Goal: Information Seeking & Learning: Learn about a topic

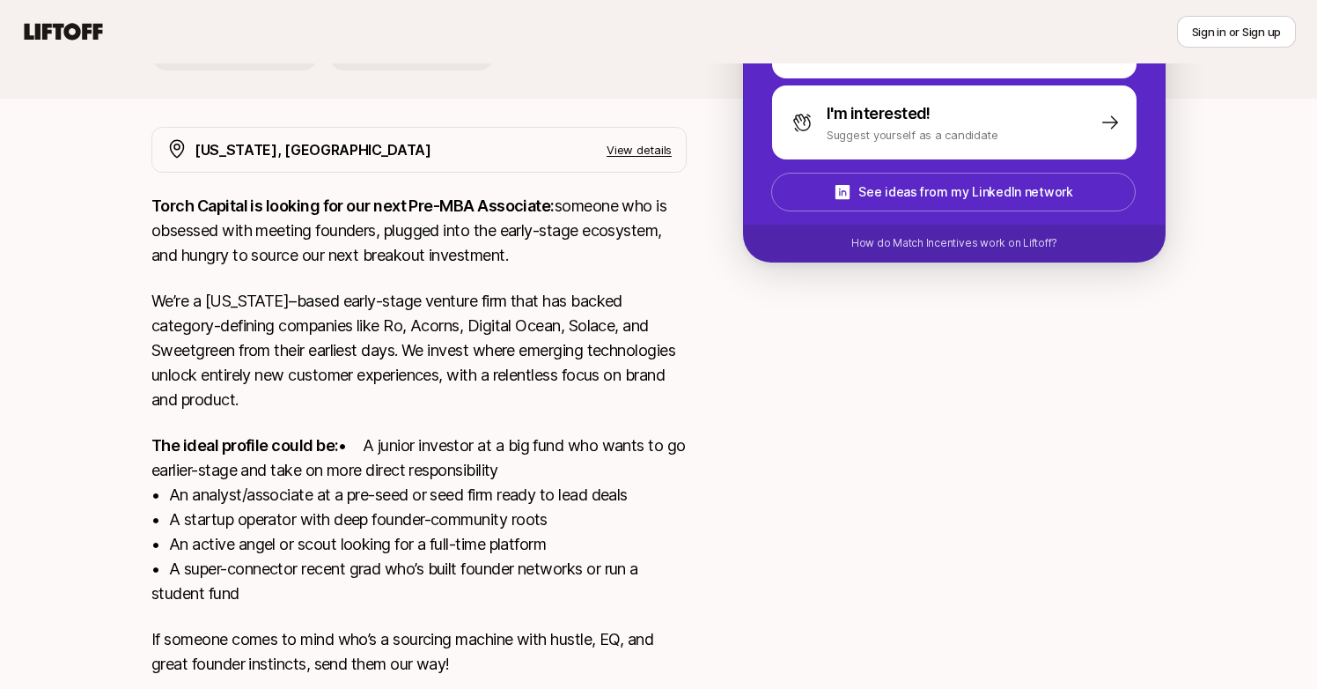
scroll to position [403, 0]
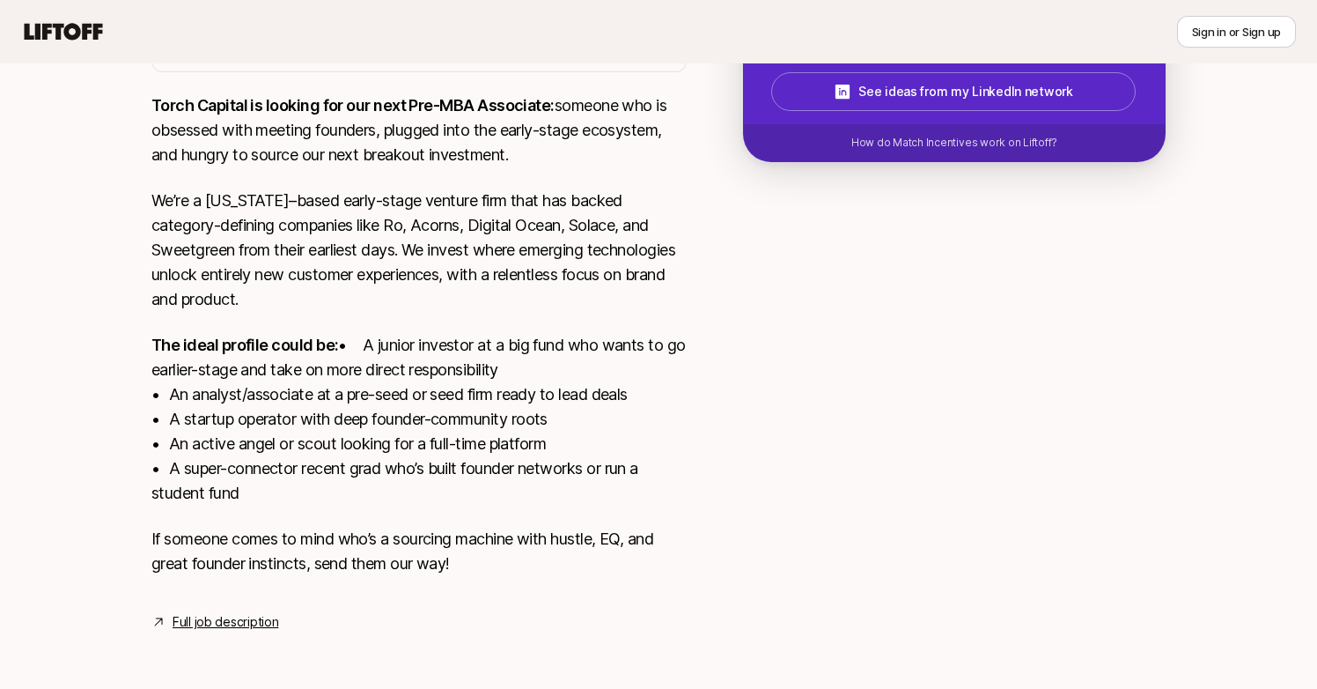
click at [431, 334] on p "The ideal profile could be: • A junior investor at a big fund who wants to go e…" at bounding box center [418, 419] width 535 height 173
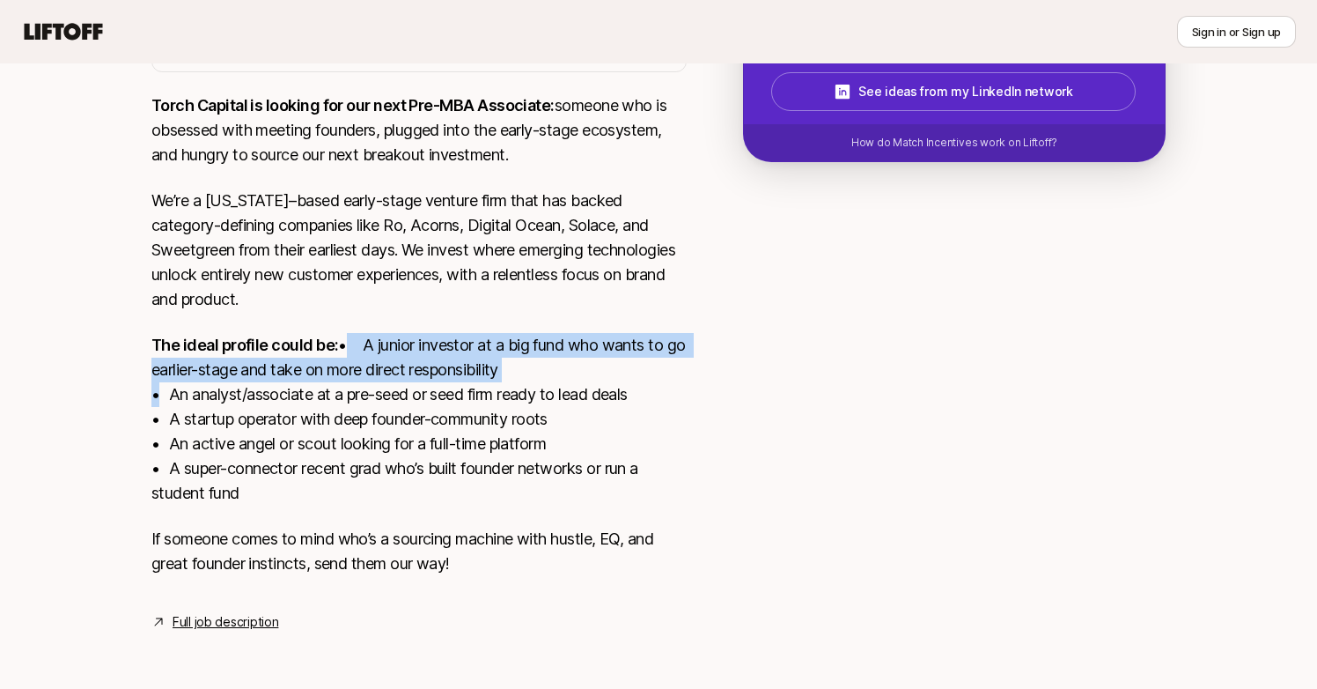
click at [431, 334] on p "The ideal profile could be: • A junior investor at a big fund who wants to go e…" at bounding box center [418, 419] width 535 height 173
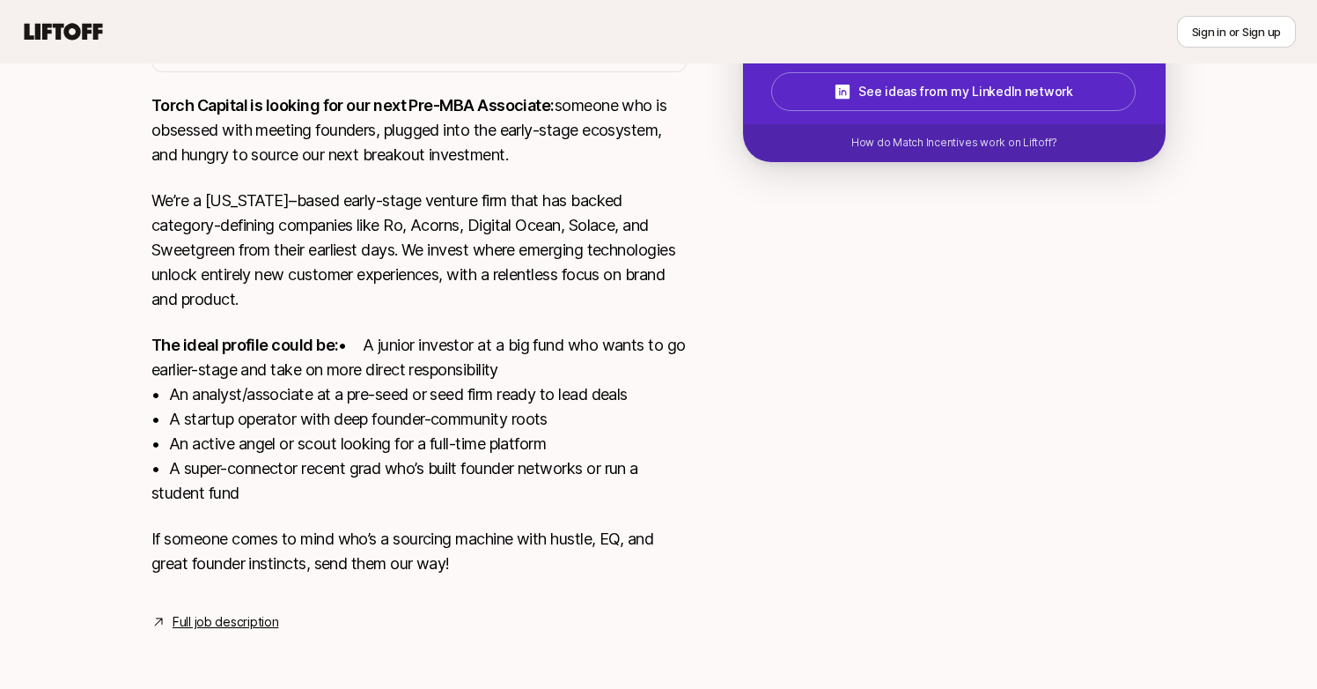
click at [434, 397] on p "The ideal profile could be: • A junior investor at a big fund who wants to go e…" at bounding box center [418, 419] width 535 height 173
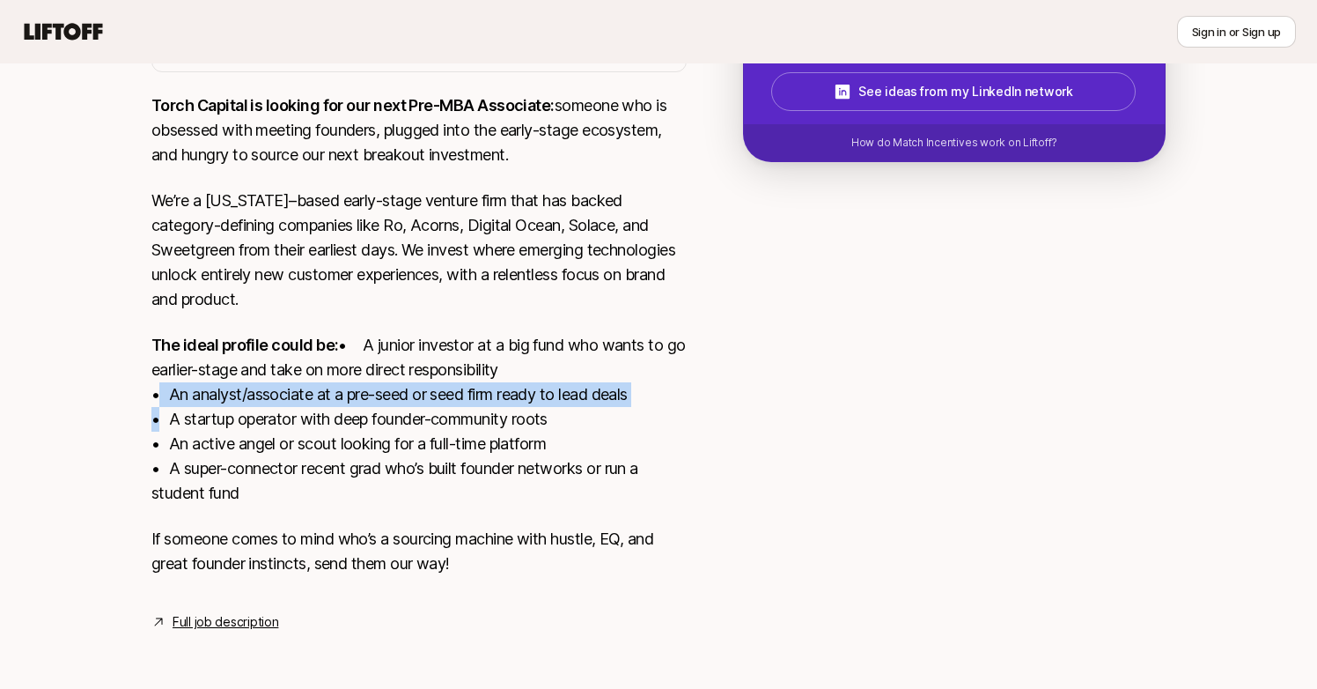
click at [434, 397] on p "The ideal profile could be: • A junior investor at a big fund who wants to go e…" at bounding box center [418, 419] width 535 height 173
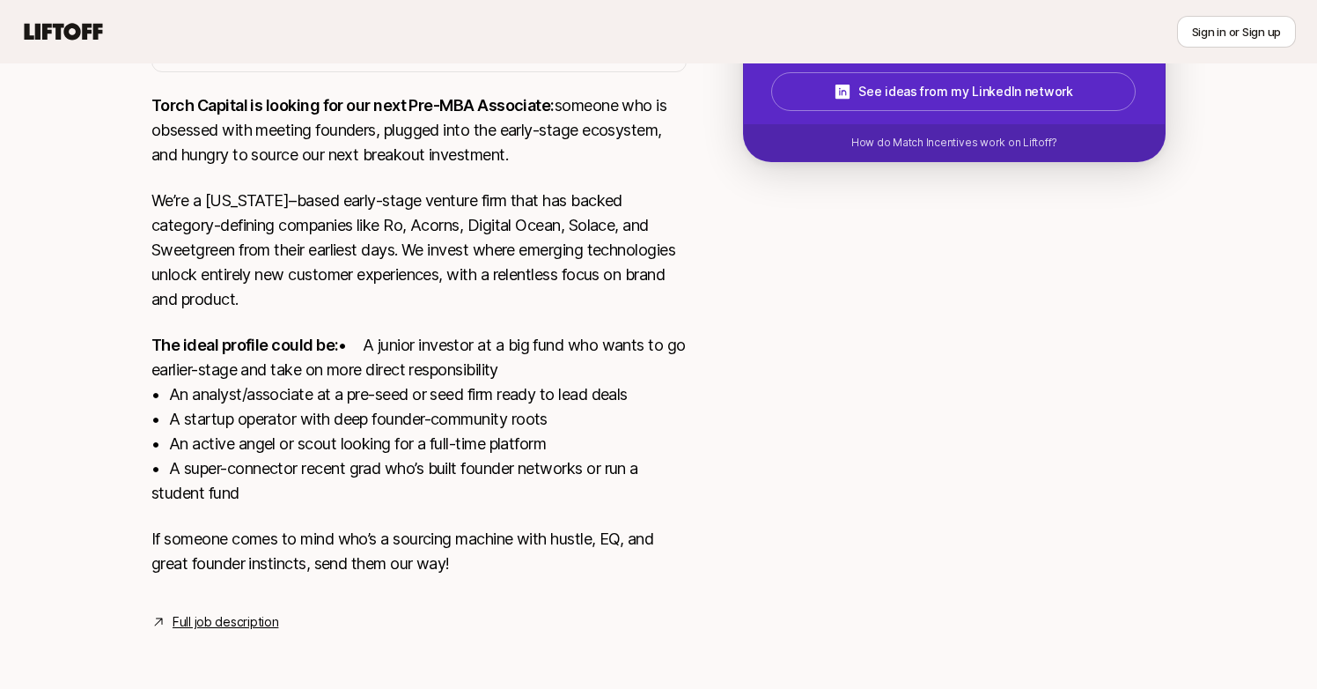
click at [456, 424] on p "The ideal profile could be: • A junior investor at a big fund who wants to go e…" at bounding box center [418, 419] width 535 height 173
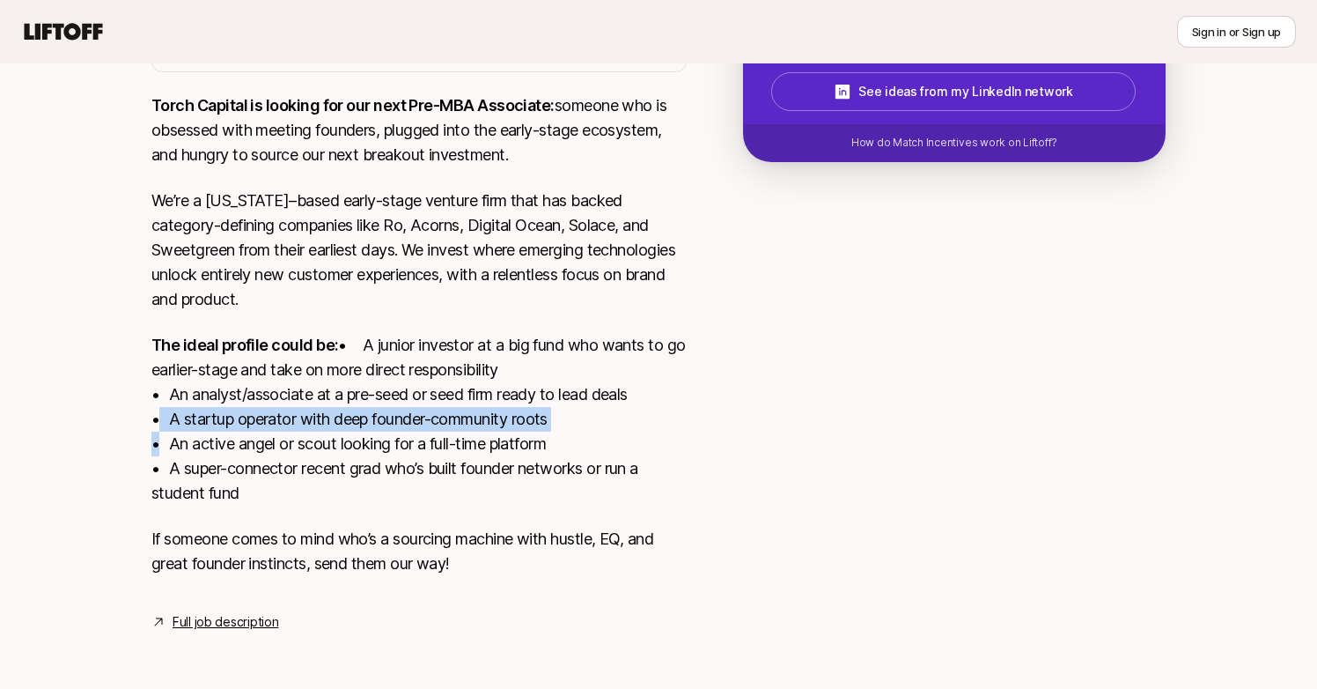
click at [456, 424] on p "The ideal profile could be: • A junior investor at a big fund who wants to go e…" at bounding box center [418, 419] width 535 height 173
